Goal: Task Accomplishment & Management: Use online tool/utility

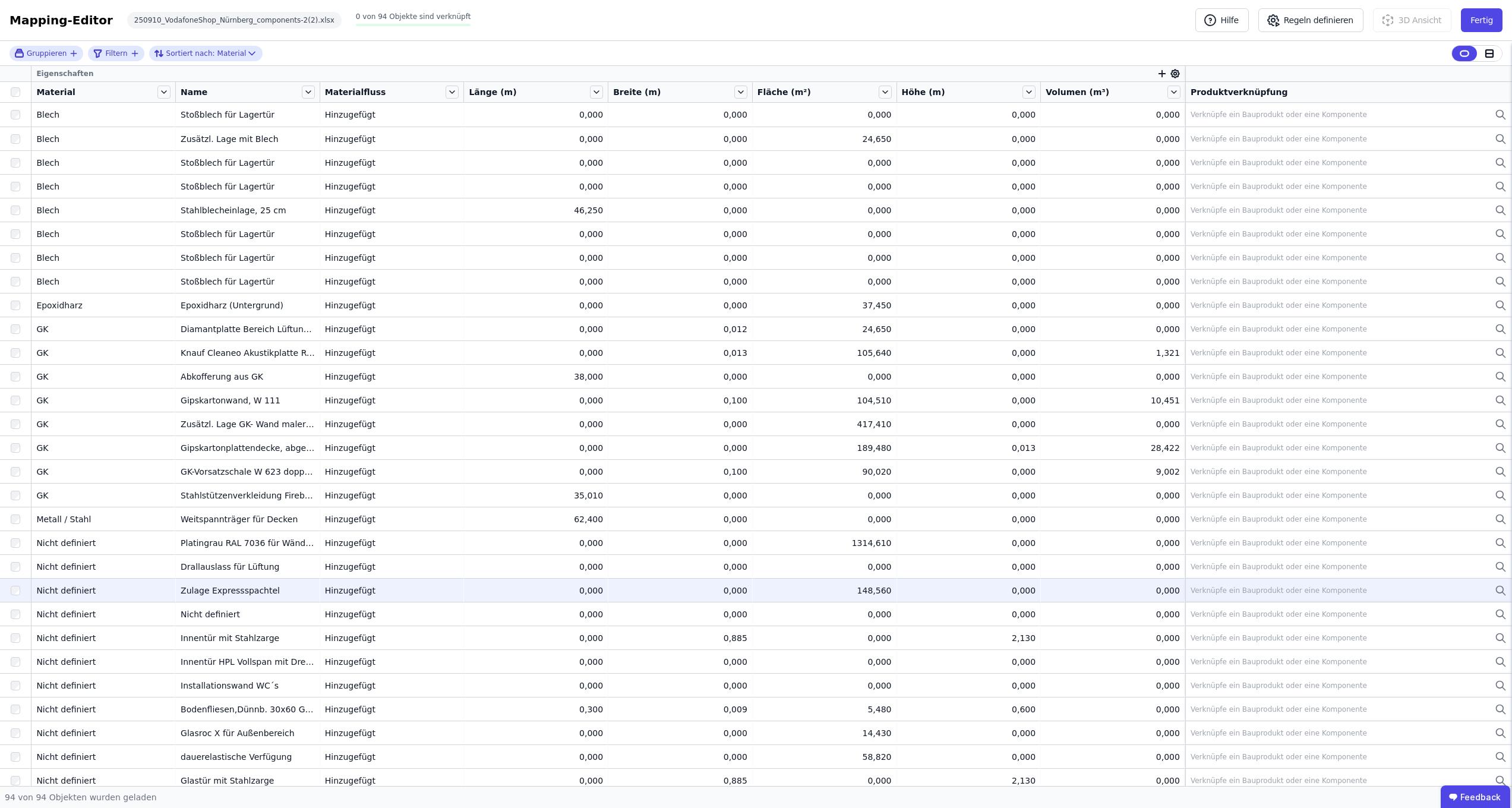
click at [848, 463] on icon at bounding box center [1501, 591] width 12 height 14
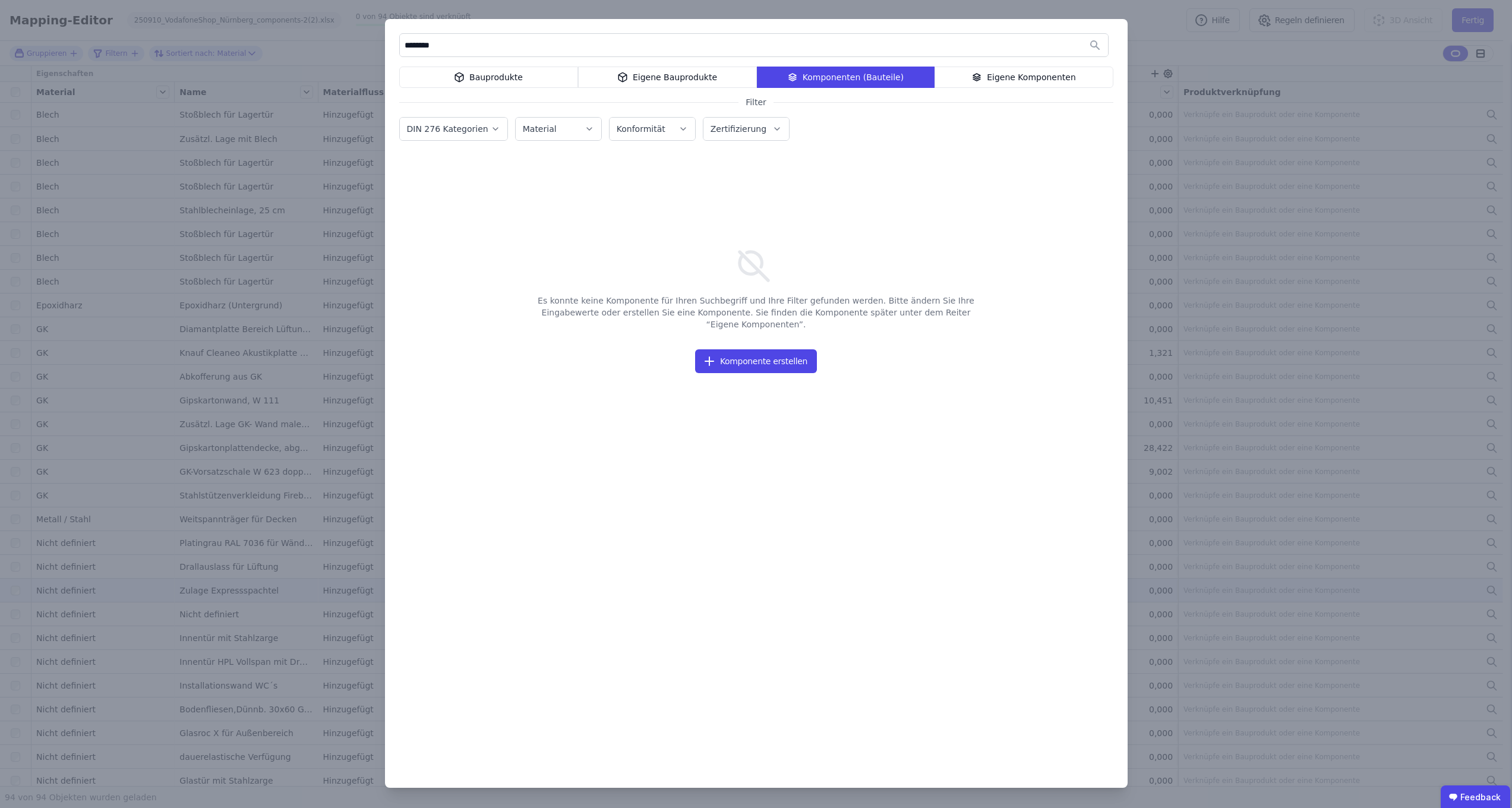
click at [470, 76] on div "Bauprodukte" at bounding box center [488, 77] width 179 height 21
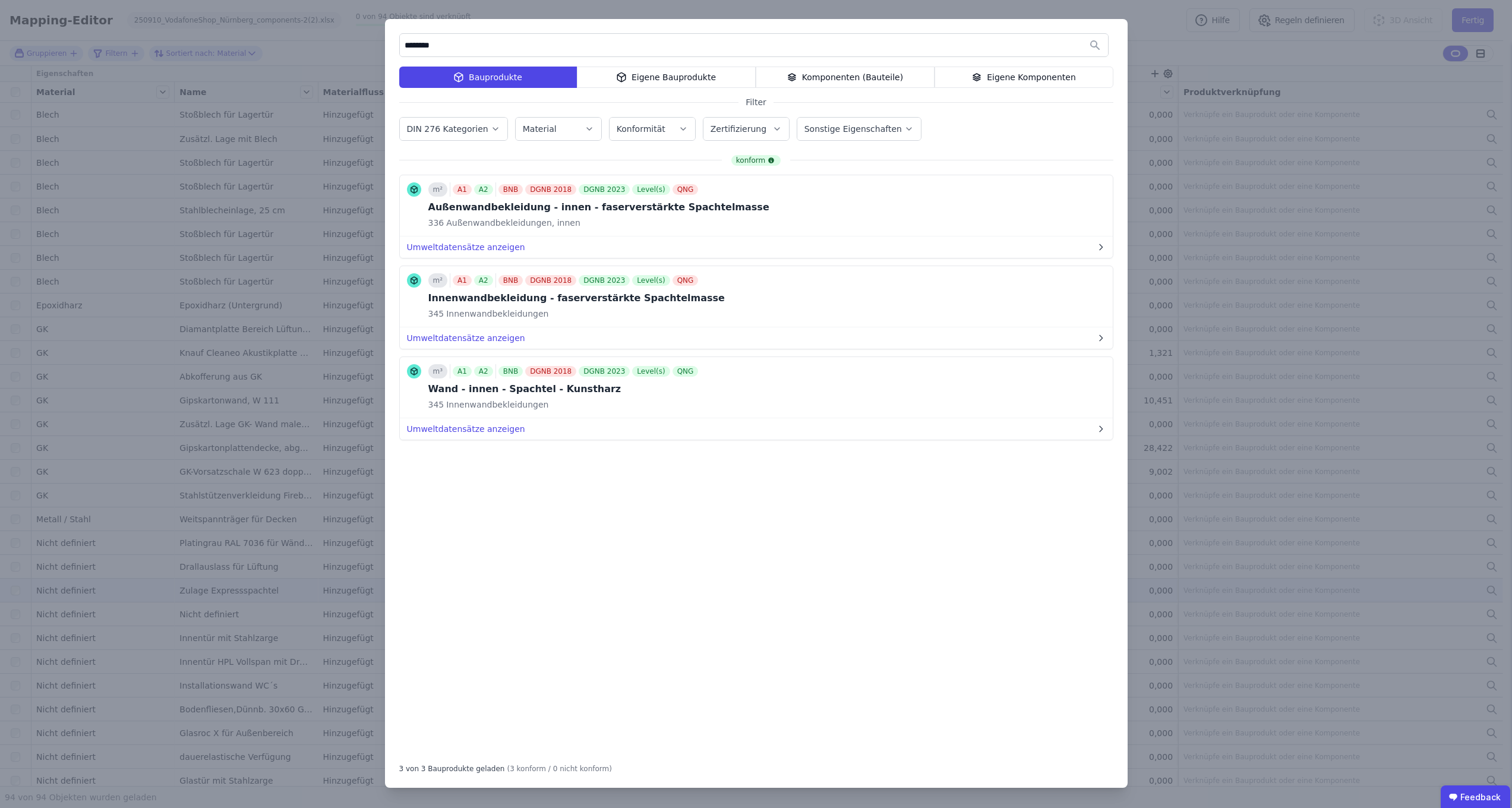
click at [408, 45] on input "********" at bounding box center [754, 45] width 709 height 21
type input "********"
click at [497, 334] on button "Umweltdatensätze anzeigen" at bounding box center [756, 338] width 713 height 21
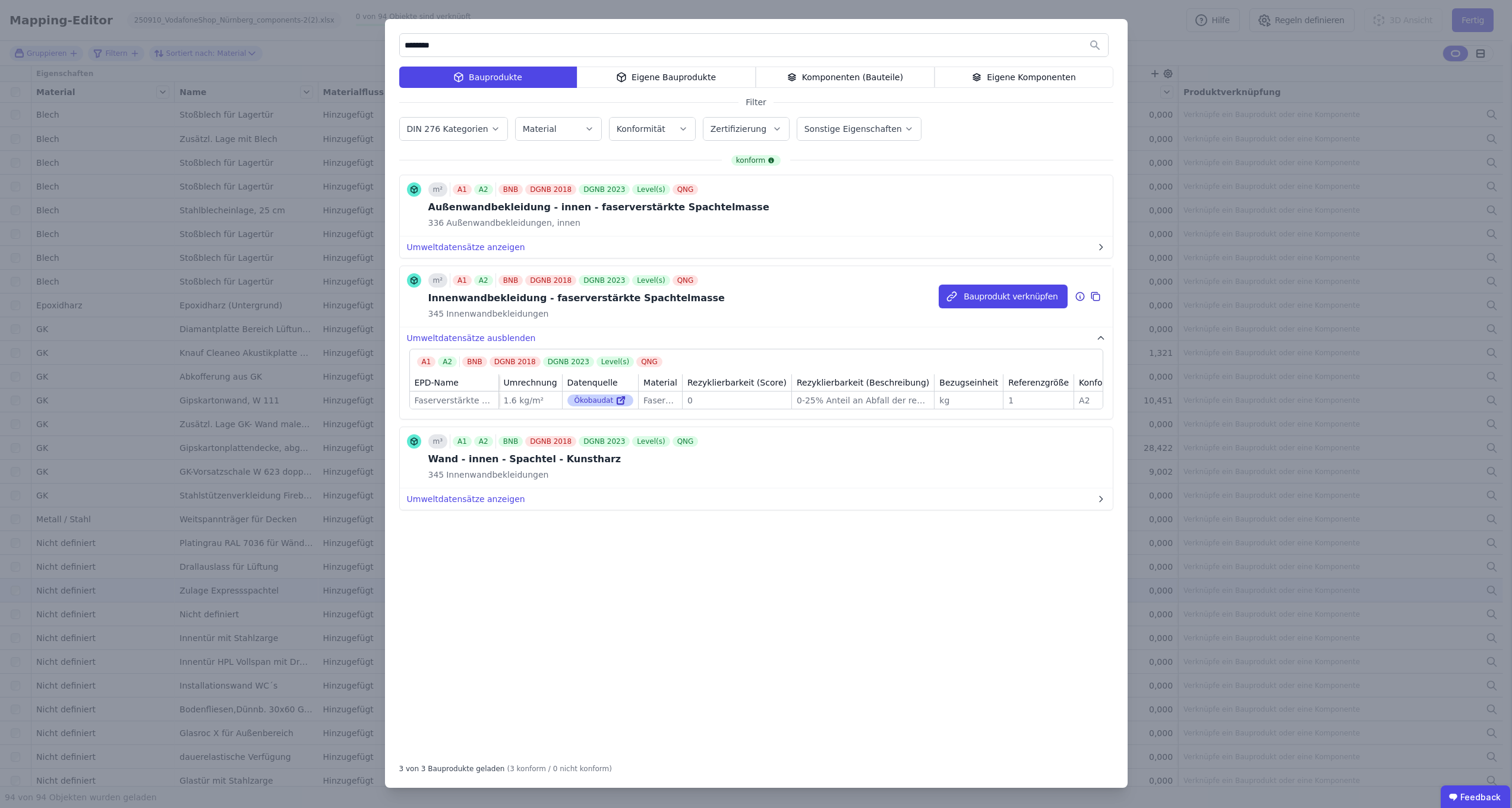
click at [617, 401] on icon at bounding box center [620, 400] width 10 height 14
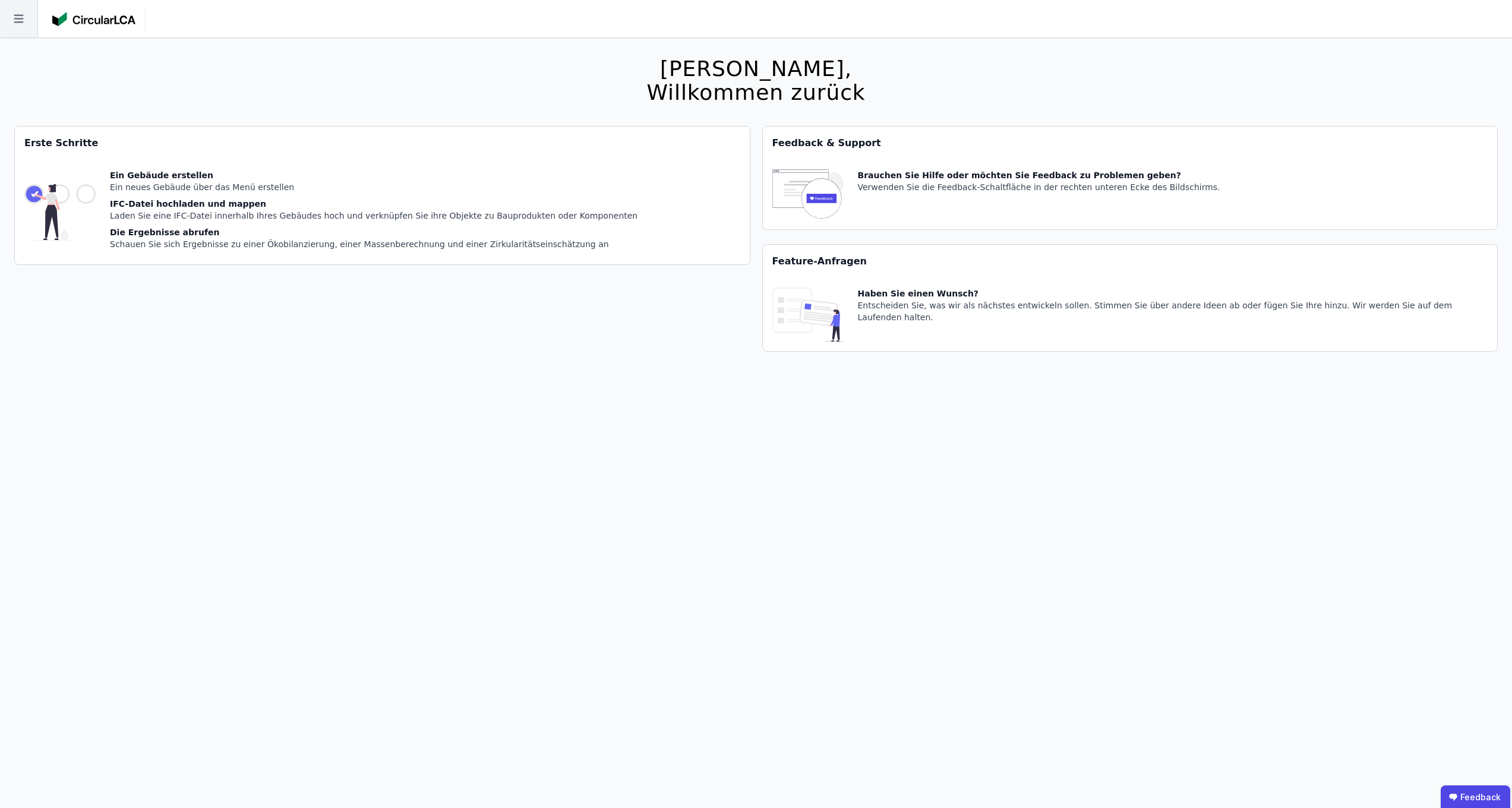
click at [25, 21] on icon at bounding box center [18, 18] width 37 height 37
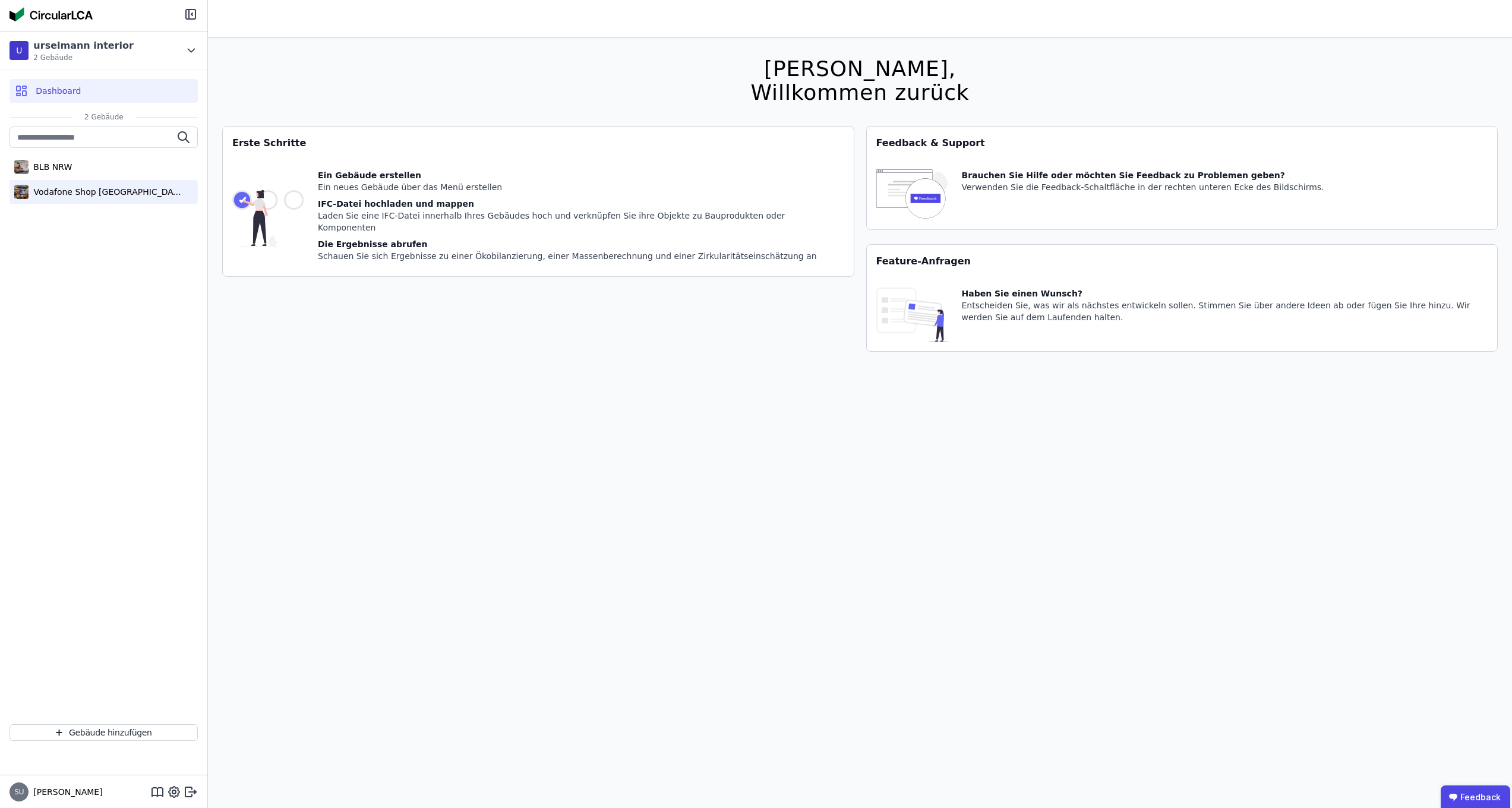
click at [37, 199] on div "Vodafone Shop [GEOGRAPHIC_DATA]" at bounding box center [104, 192] width 189 height 24
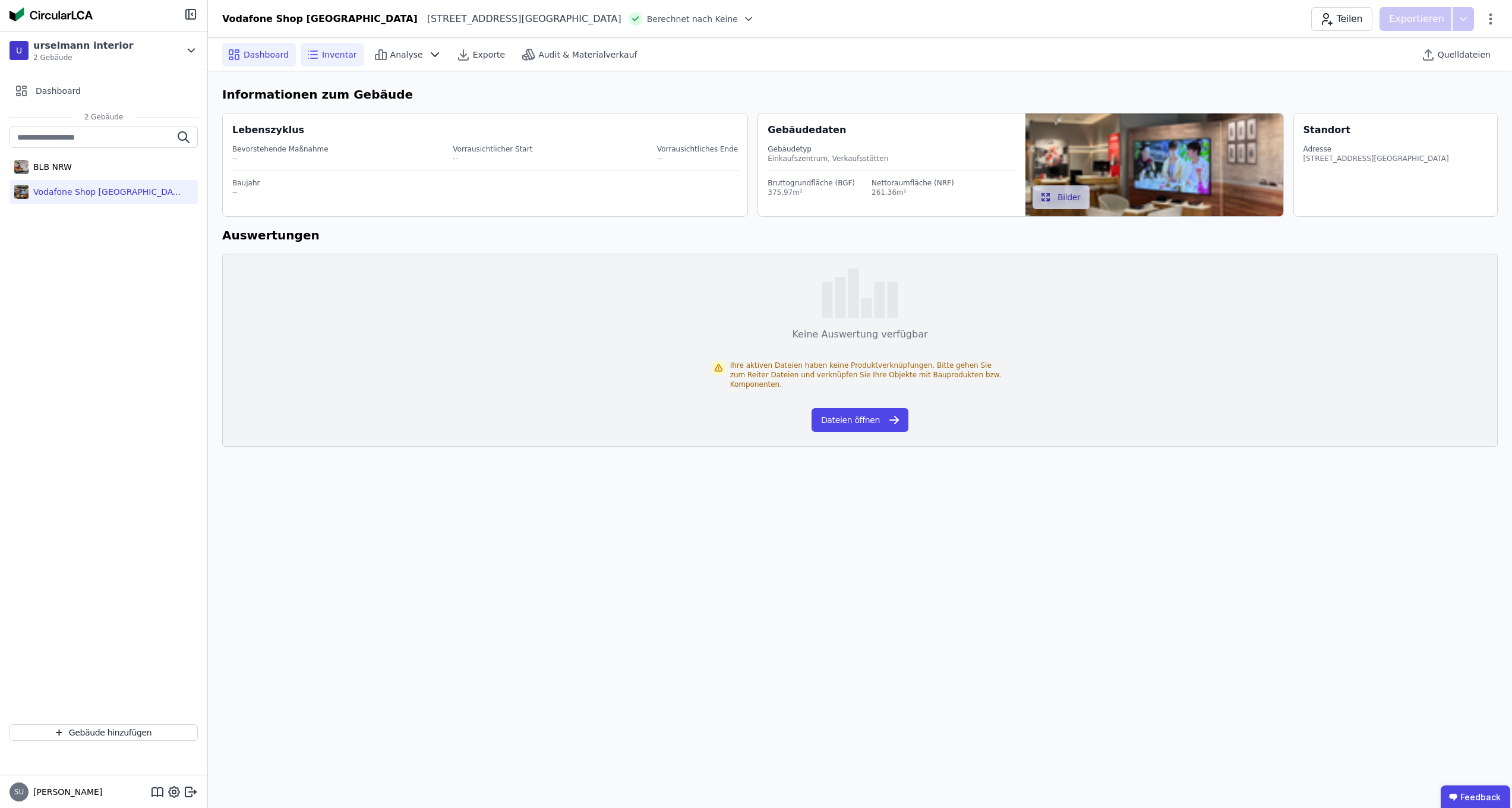
click at [339, 59] on span "Inventar" at bounding box center [339, 54] width 35 height 12
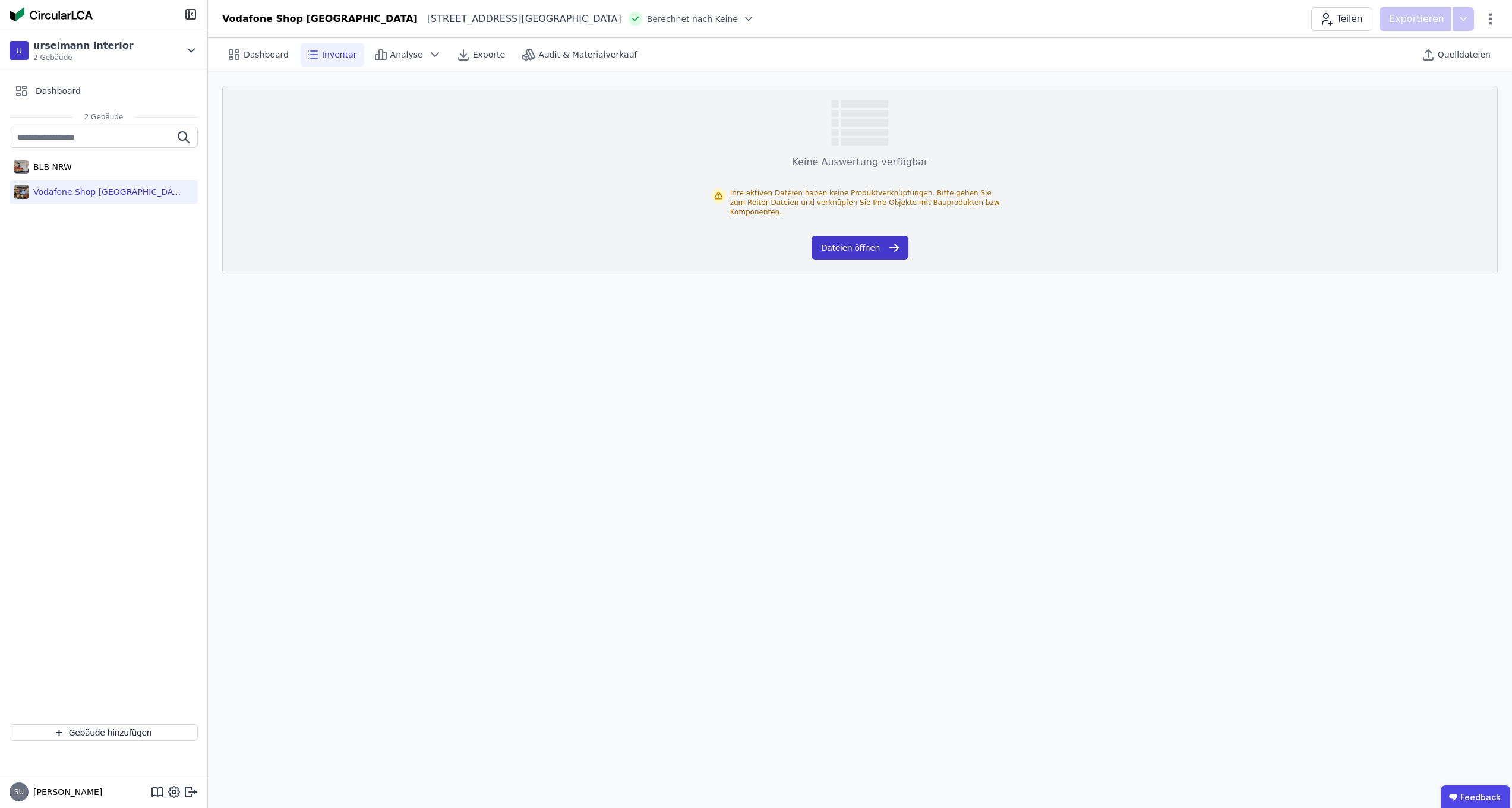
click at [861, 240] on button "Dateien öffnen" at bounding box center [860, 248] width 97 height 24
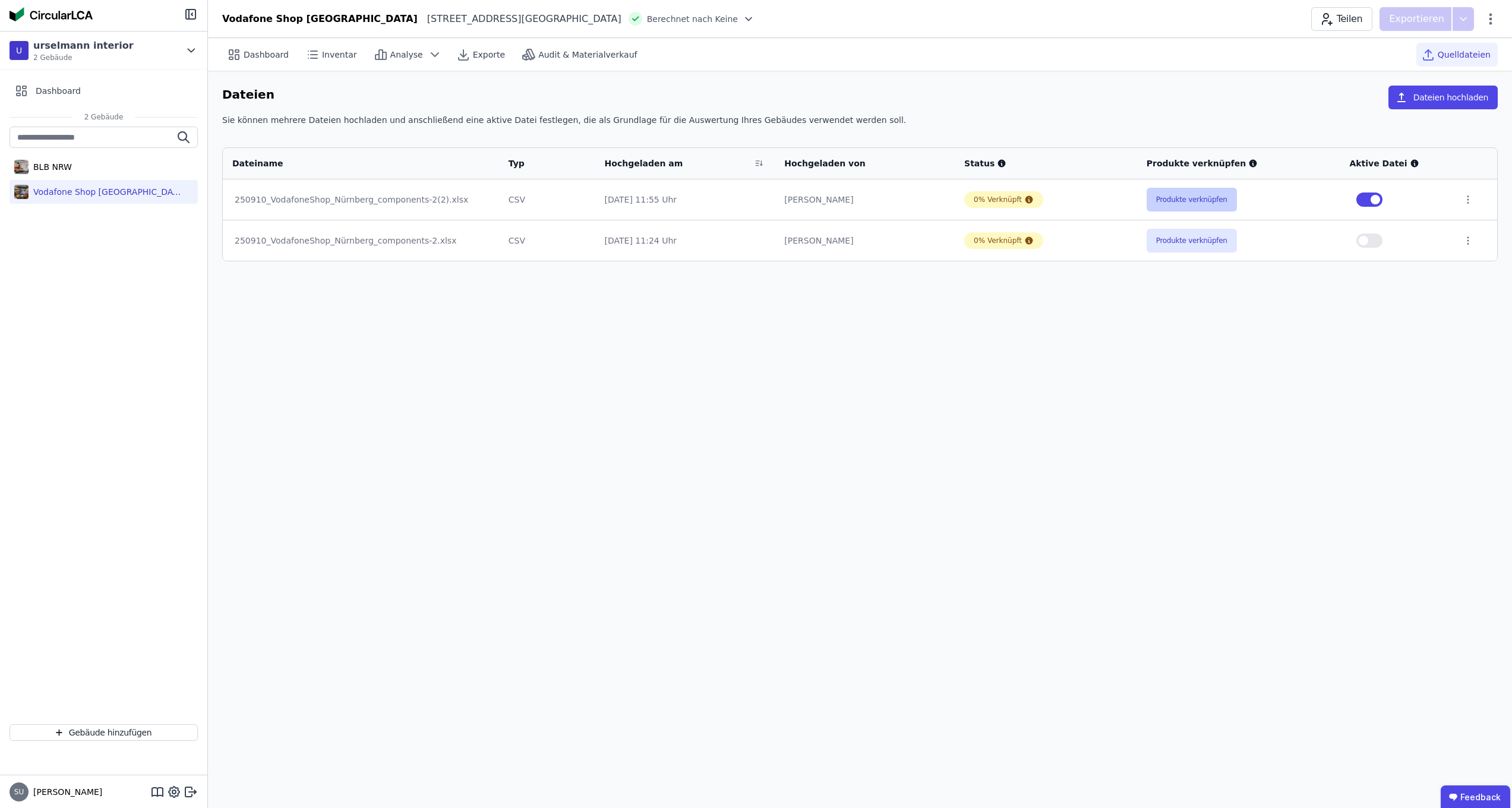
click at [1189, 201] on button "Produkte verknüpfen" at bounding box center [1191, 200] width 90 height 24
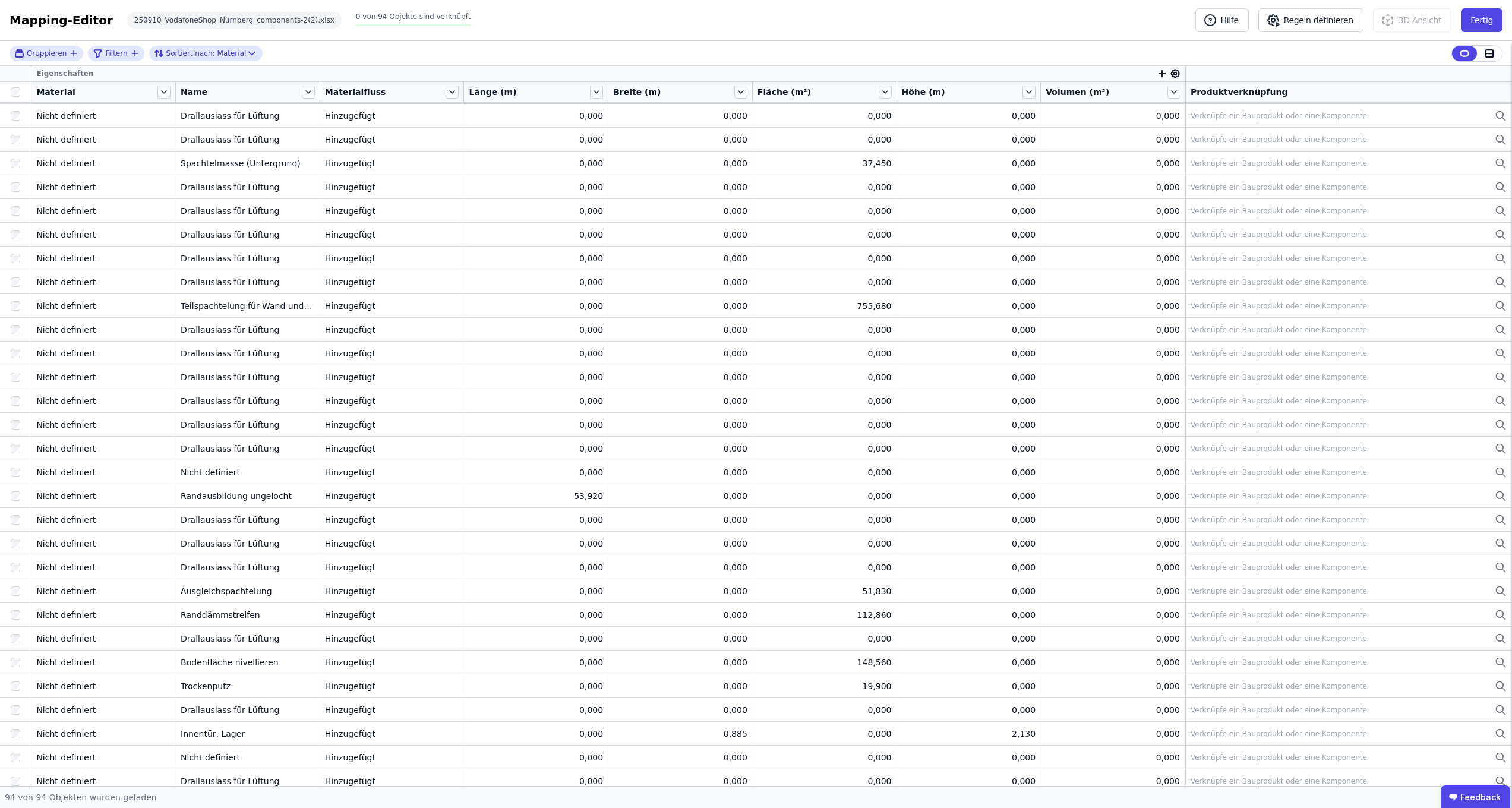
scroll to position [714, 0]
